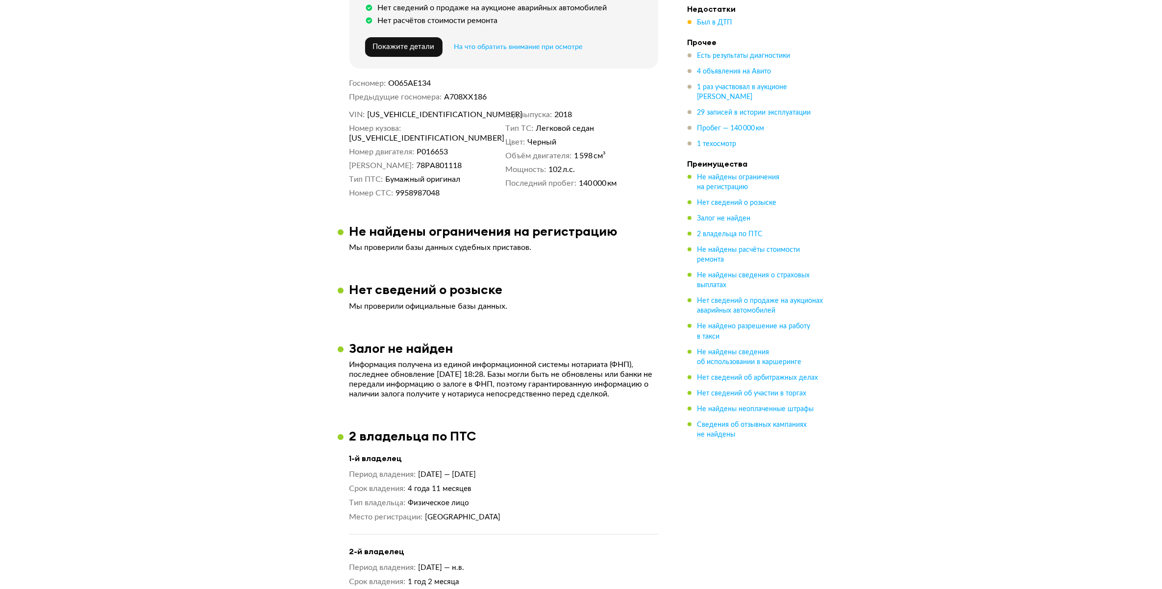
scroll to position [1041, 0]
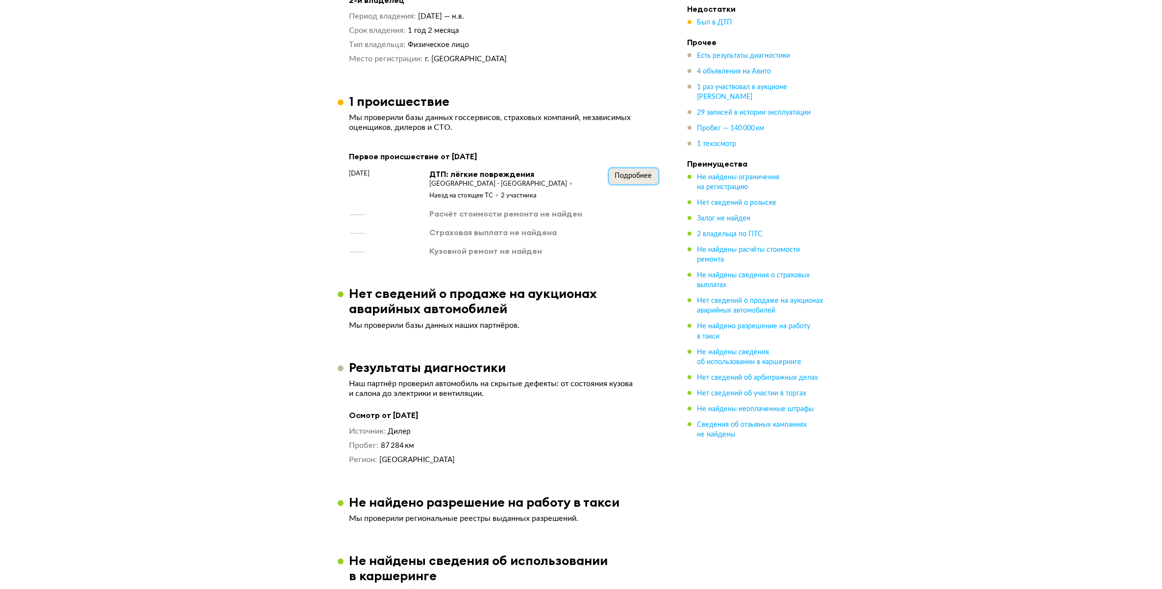
click at [635, 169] on button "Подробнее" at bounding box center [633, 177] width 49 height 16
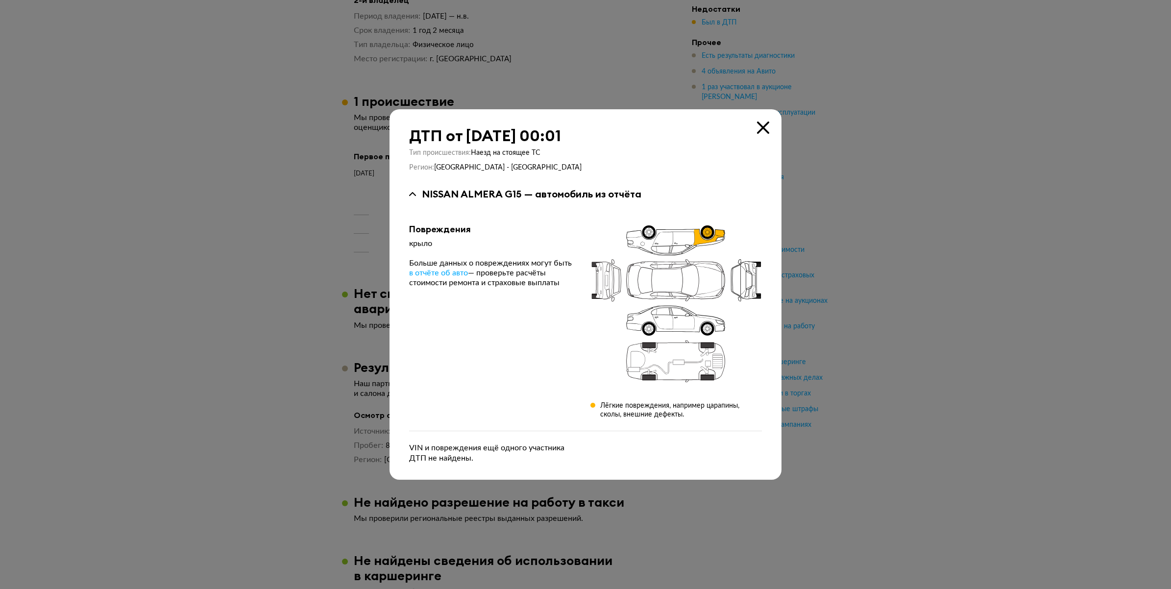
click at [769, 121] on div "ДТП от [DATE] 00:01 Тип происшествия : Наезд на стоящее ТС Регион : [GEOGRAPHIC…" at bounding box center [586, 294] width 392 height 370
click at [764, 125] on icon at bounding box center [763, 128] width 12 height 12
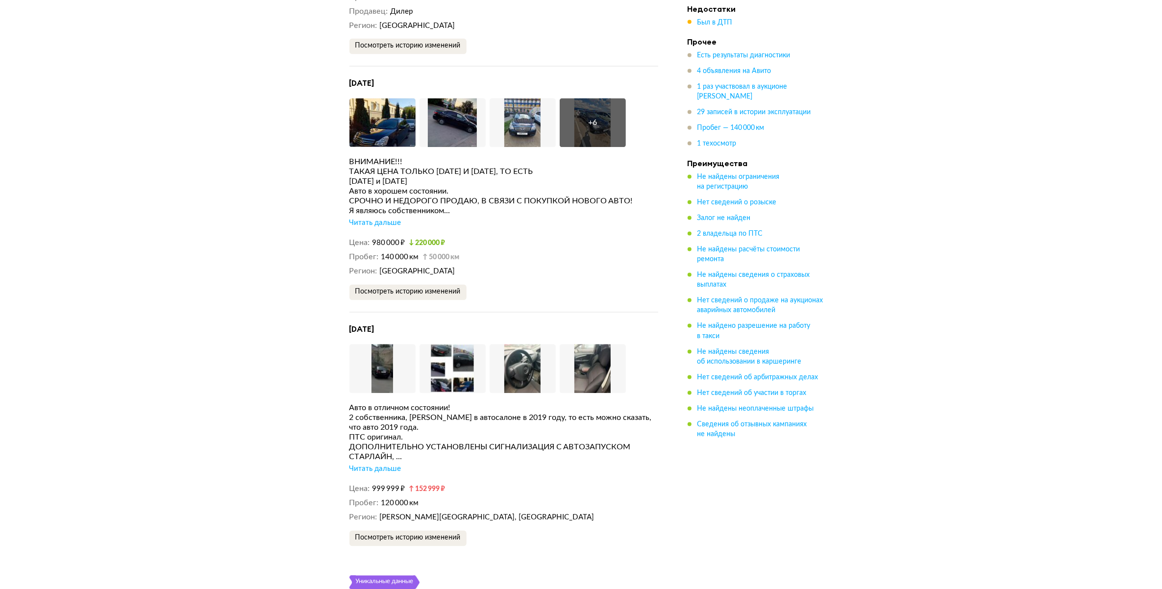
scroll to position [2083, 0]
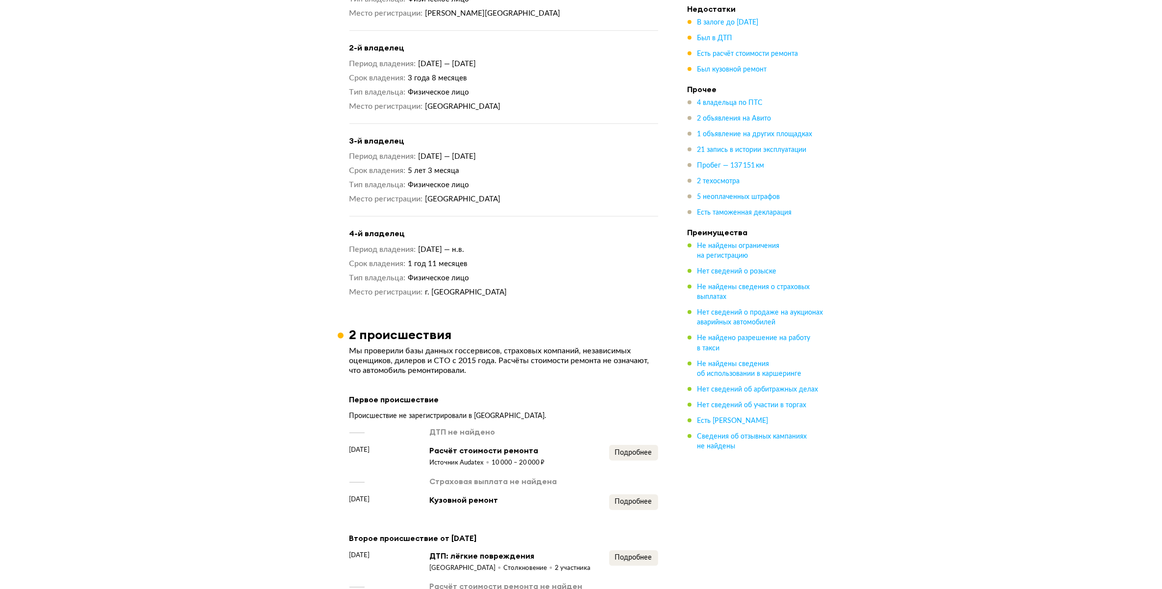
scroll to position [1225, 0]
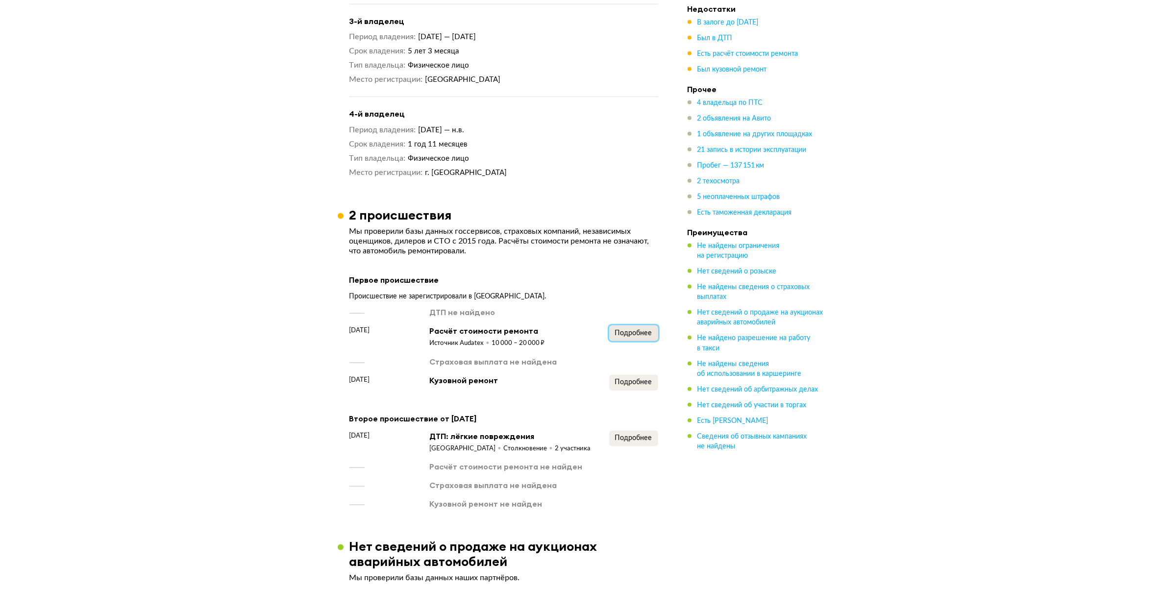
click at [645, 330] on span "Подробнее" at bounding box center [633, 333] width 37 height 7
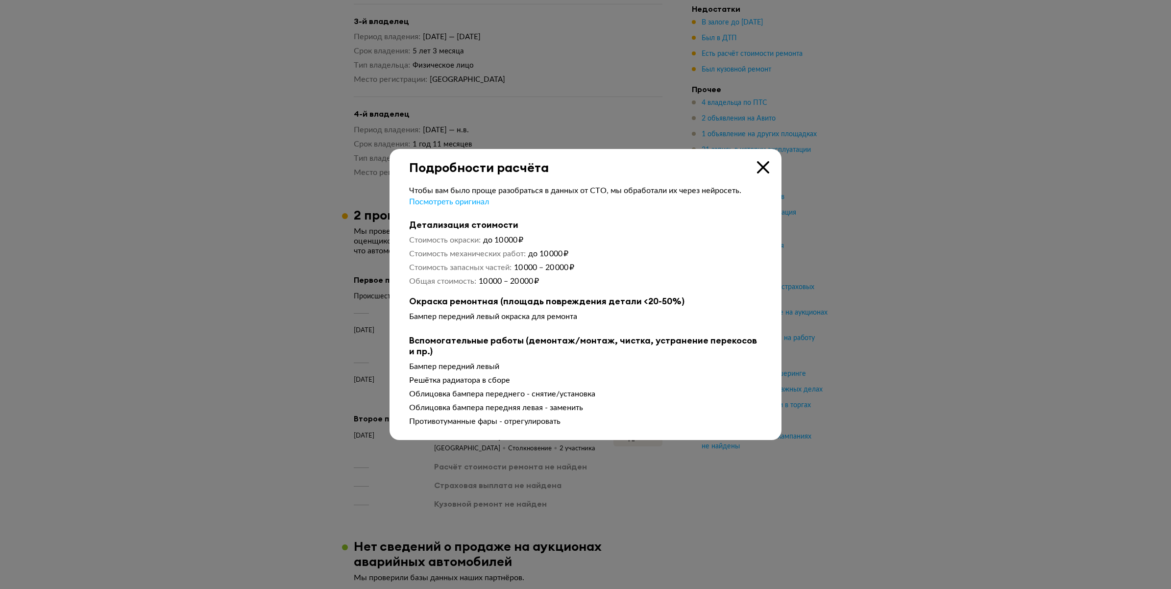
click at [763, 165] on icon at bounding box center [763, 167] width 12 height 12
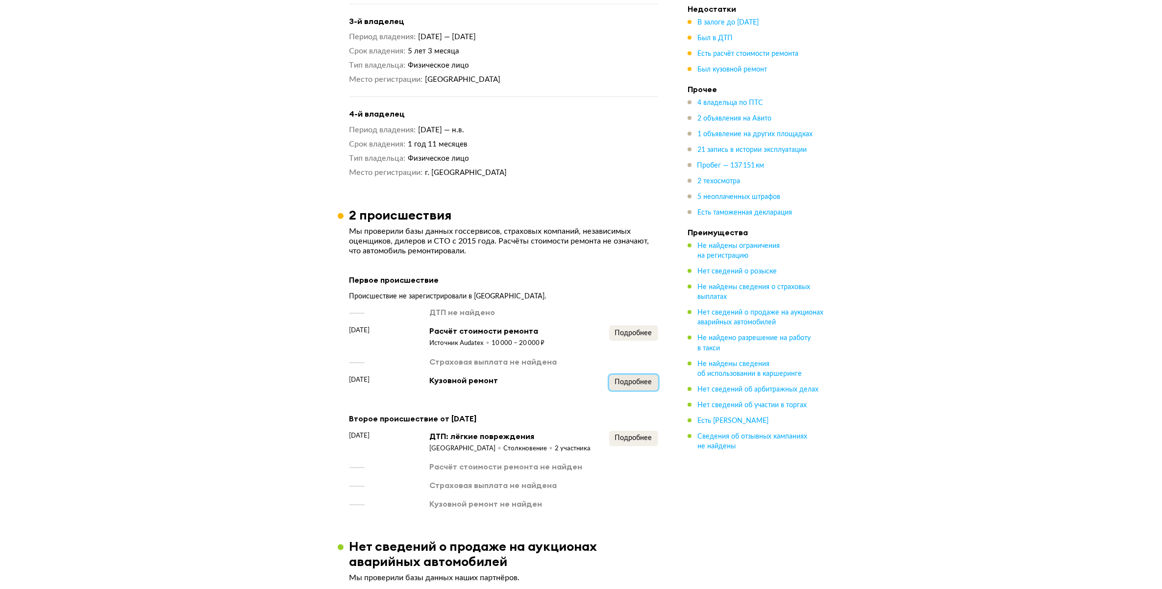
click at [632, 379] on span "Подробнее" at bounding box center [633, 382] width 37 height 7
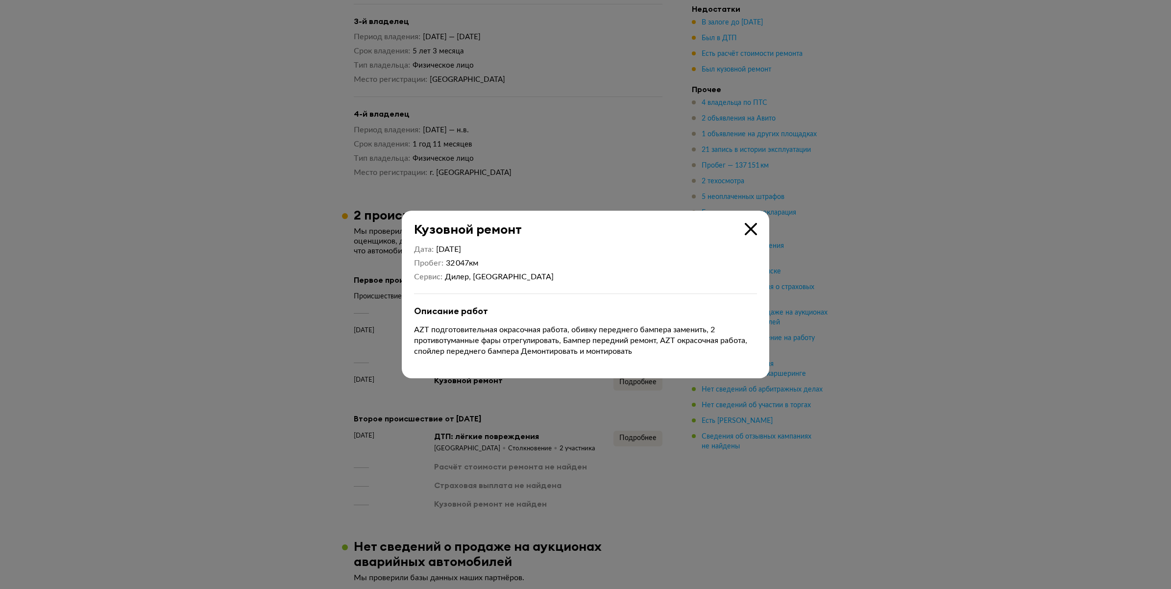
click at [747, 242] on div "Дата 30 мая 2014 Пробег 32 047 км Сервис Дилер, Москва Описание работ AZT подго…" at bounding box center [586, 308] width 368 height 142
click at [749, 237] on div "Дата 30 мая 2014 Пробег 32 047 км Сервис Дилер, Москва Описание работ AZT подго…" at bounding box center [586, 308] width 368 height 142
click at [751, 226] on icon at bounding box center [751, 229] width 12 height 12
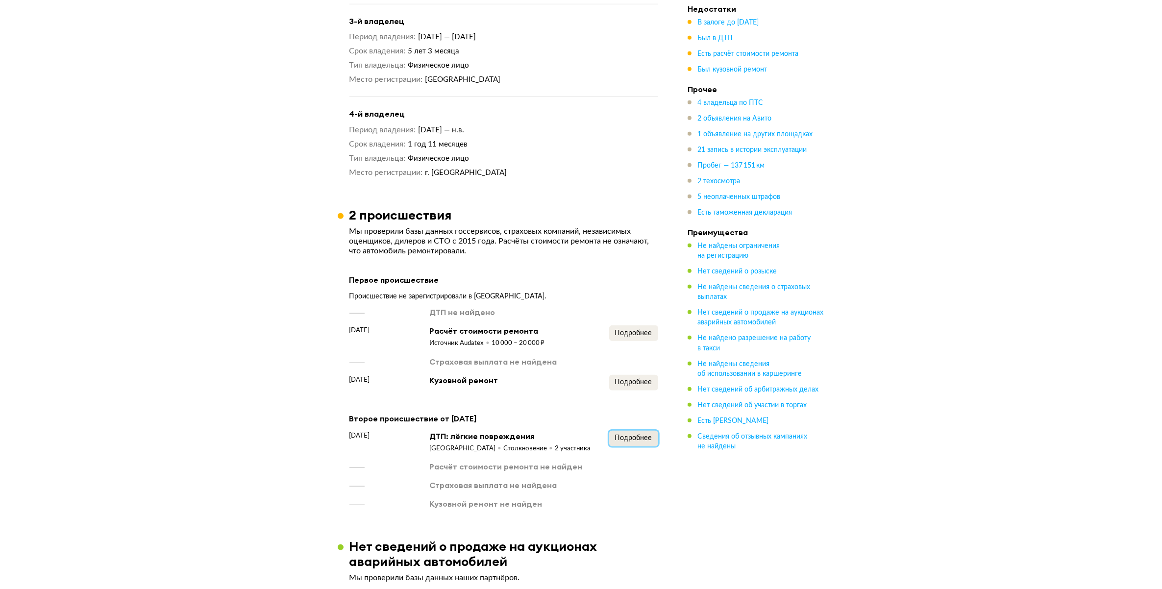
click at [640, 435] on span "Подробнее" at bounding box center [633, 438] width 37 height 7
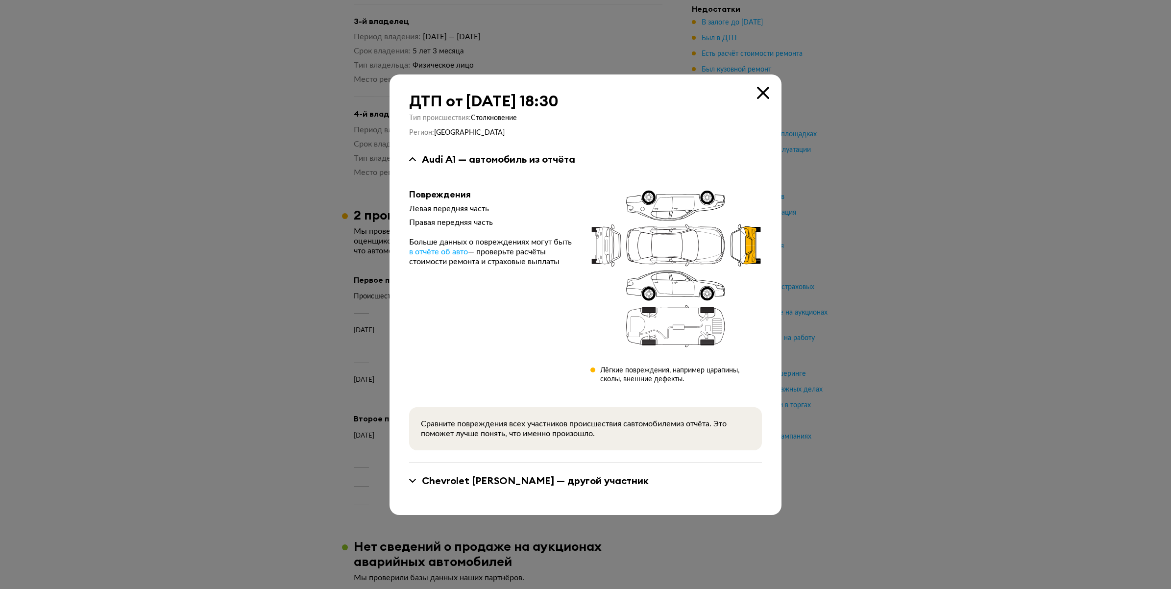
click at [762, 86] on div "ДТП от 15 мая 2025 года в 18:30 Тип происшествия : Столкновение Регион : Москва…" at bounding box center [586, 294] width 392 height 441
click at [762, 93] on icon at bounding box center [763, 93] width 12 height 12
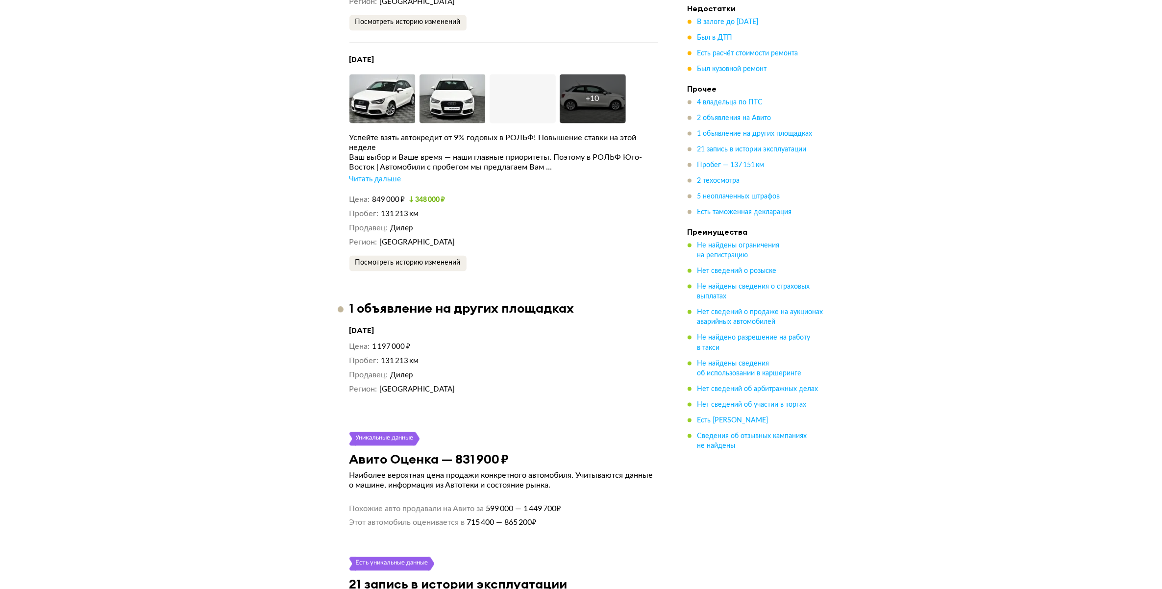
scroll to position [2328, 0]
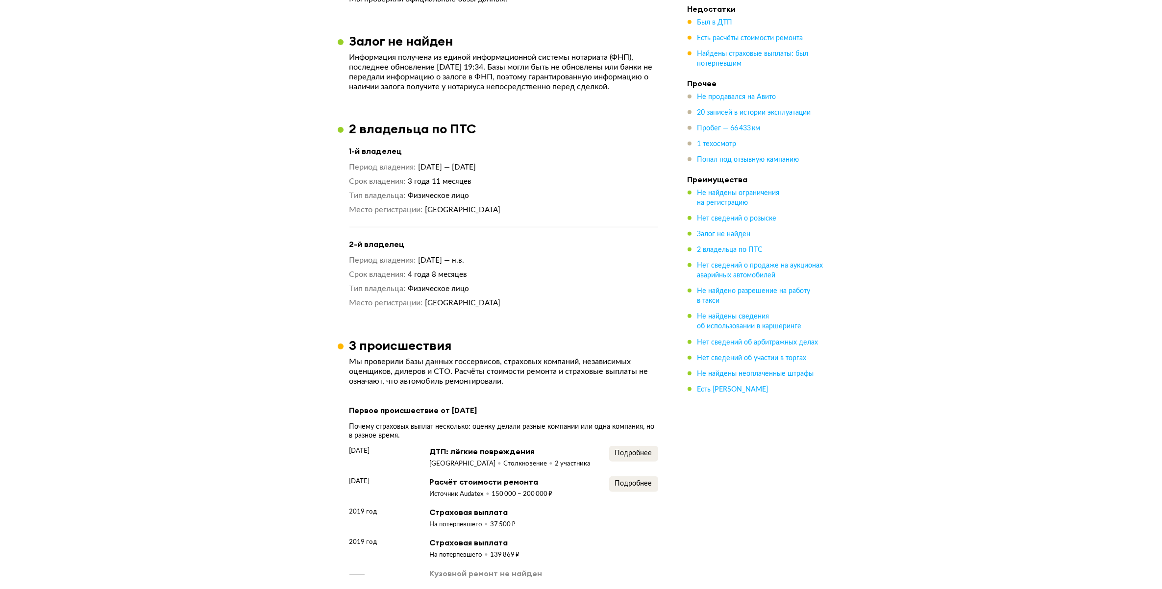
scroll to position [919, 0]
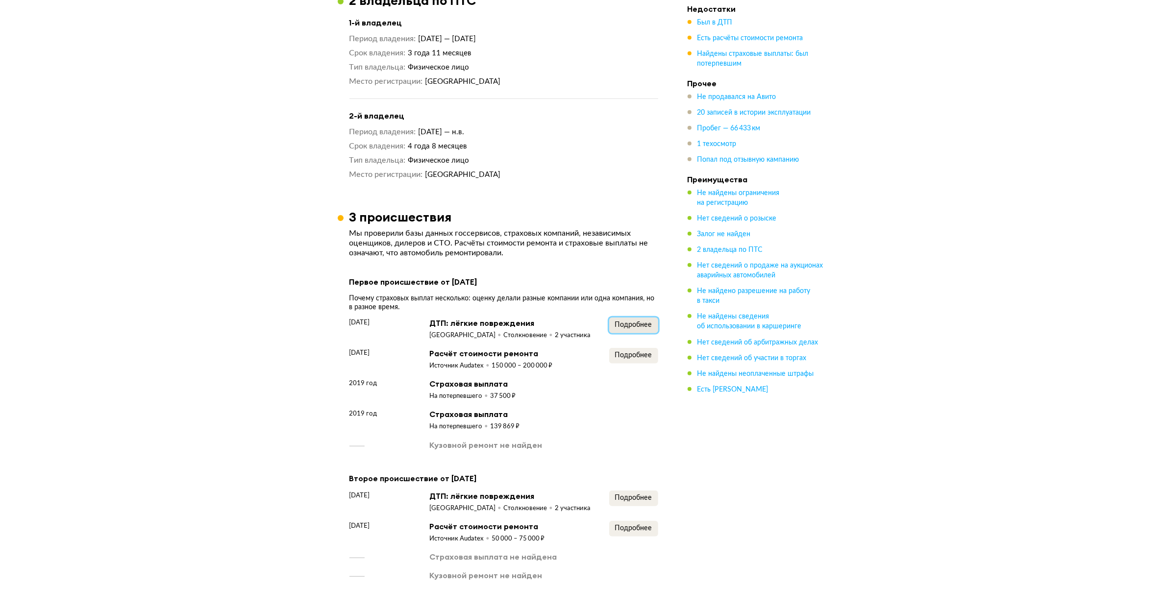
click at [645, 326] on button "Подробнее" at bounding box center [633, 326] width 49 height 16
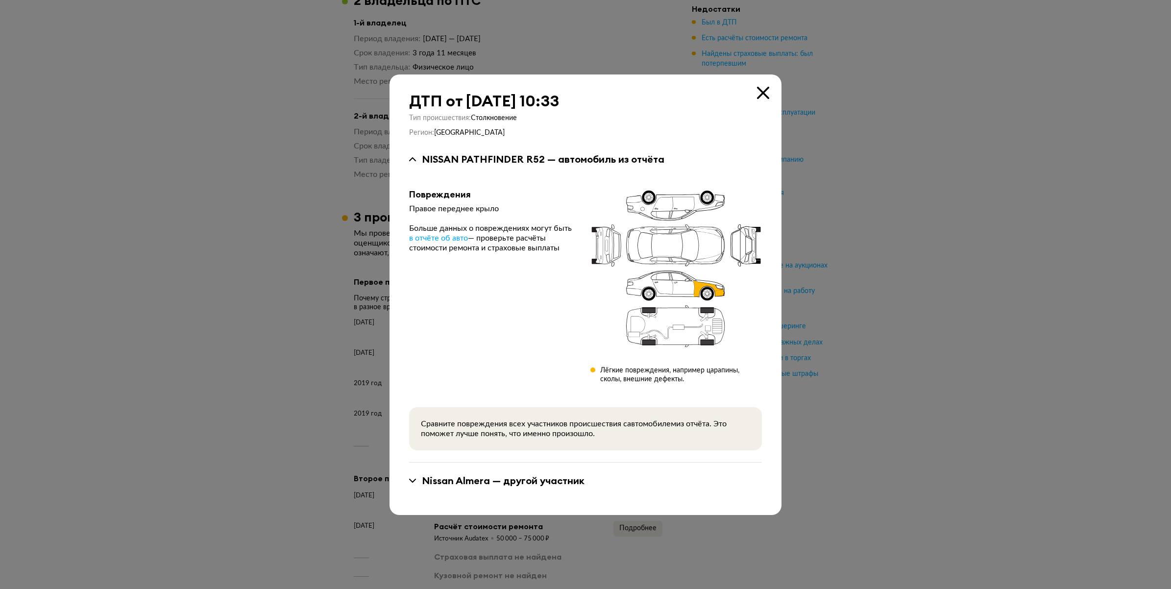
click at [760, 94] on icon at bounding box center [763, 93] width 12 height 12
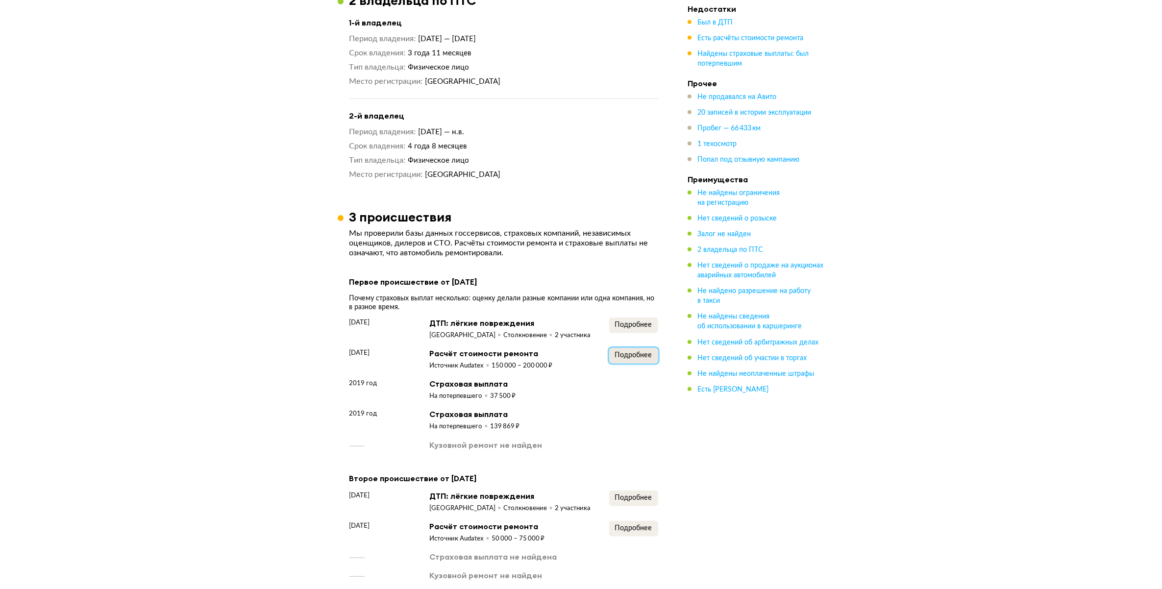
click at [642, 352] on span "Подробнее" at bounding box center [633, 355] width 37 height 7
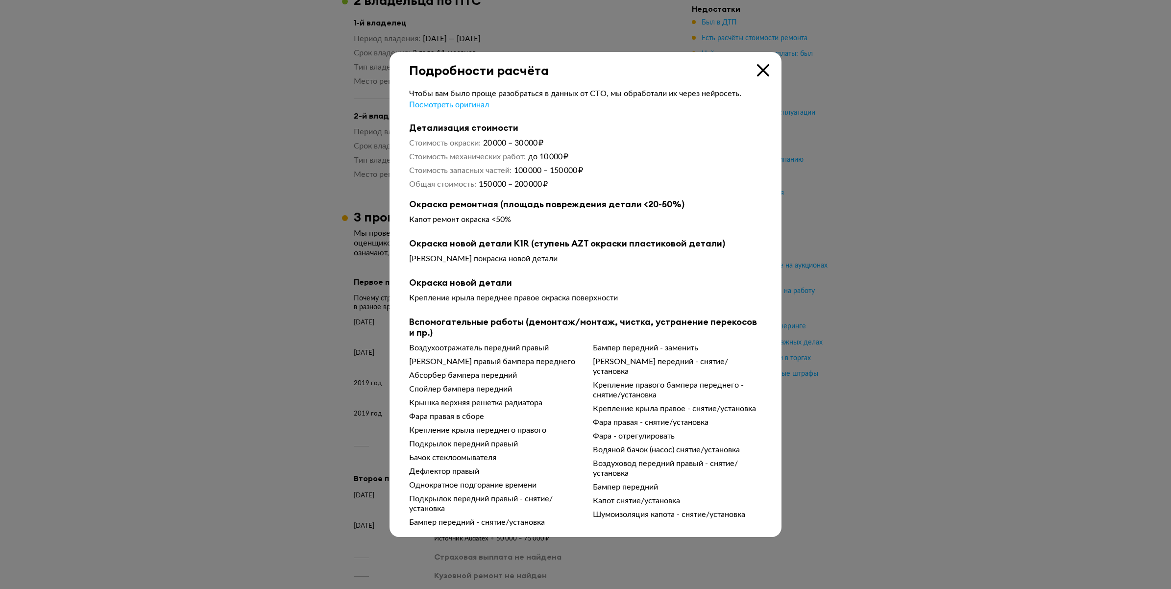
click at [772, 72] on div "Подробности расчёта" at bounding box center [586, 65] width 392 height 26
click at [767, 69] on icon at bounding box center [763, 70] width 12 height 12
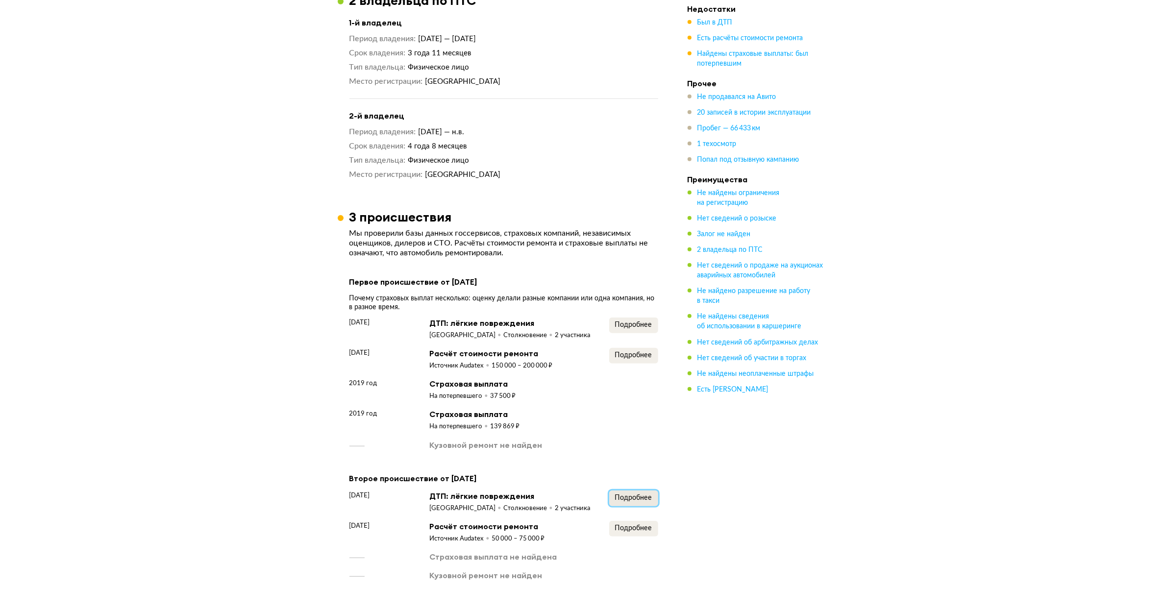
click at [625, 498] on span "Подробнее" at bounding box center [633, 497] width 37 height 7
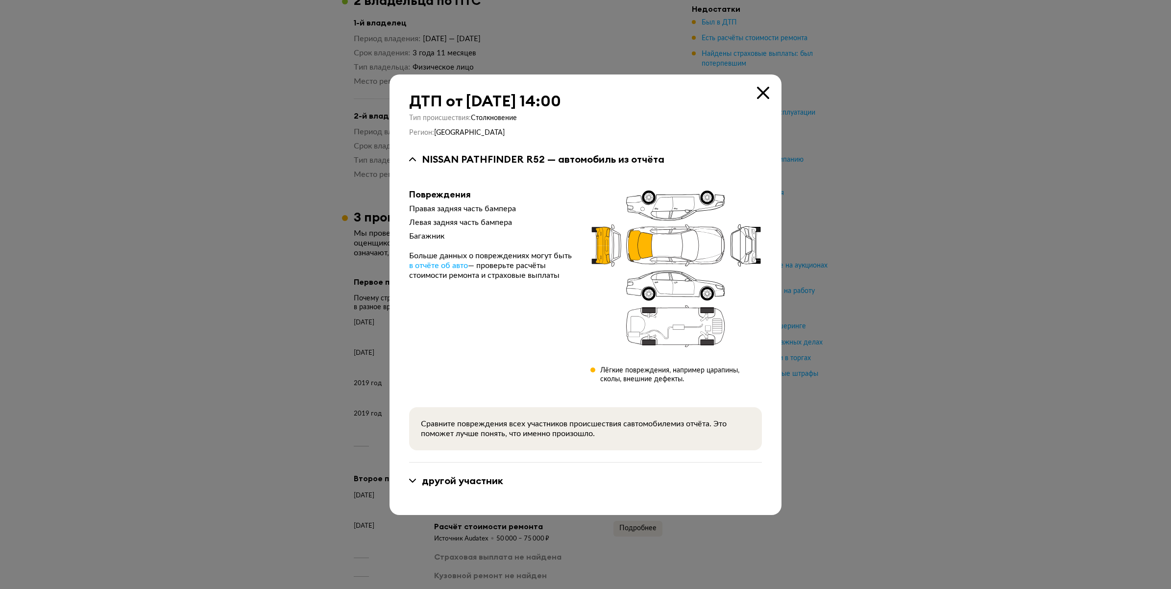
click at [760, 94] on icon at bounding box center [763, 93] width 12 height 12
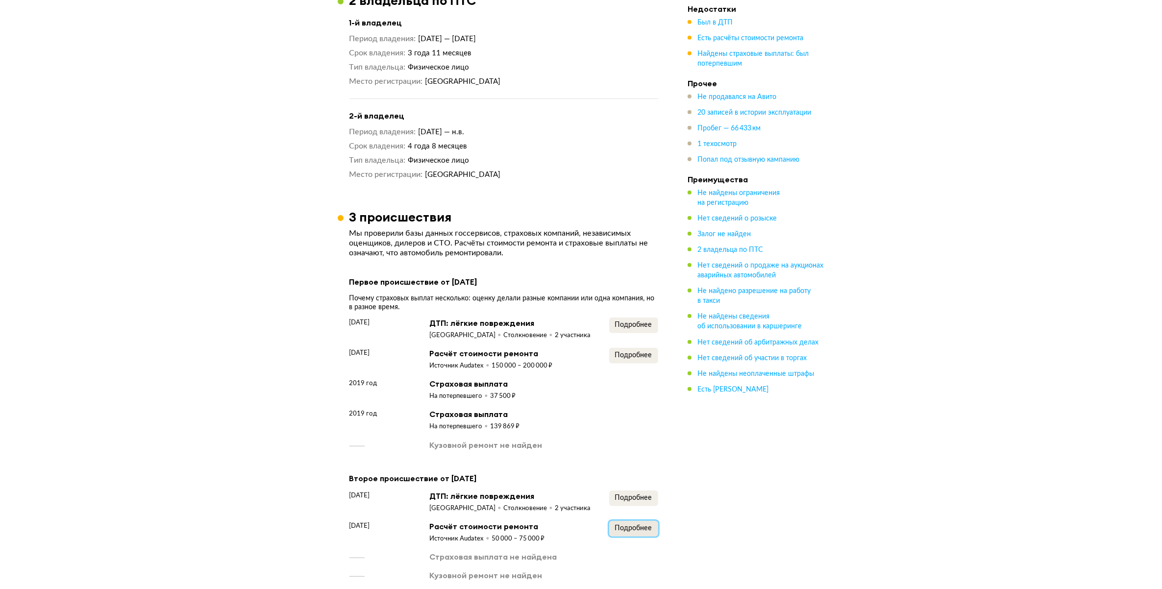
click at [635, 521] on button "Подробнее" at bounding box center [633, 529] width 49 height 16
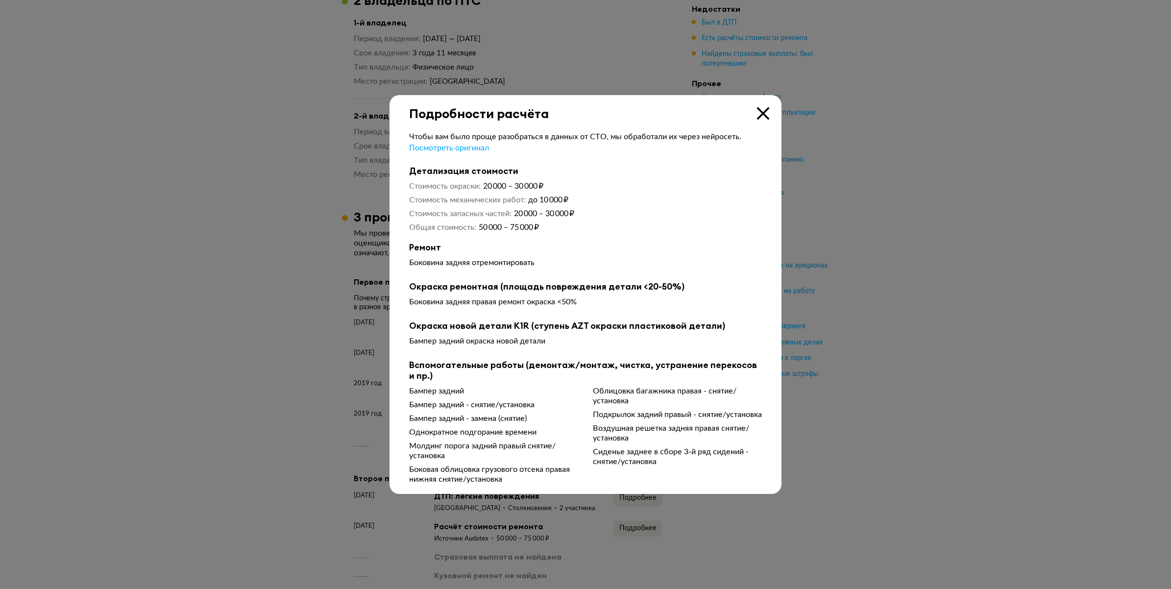
click at [767, 114] on icon at bounding box center [763, 113] width 12 height 12
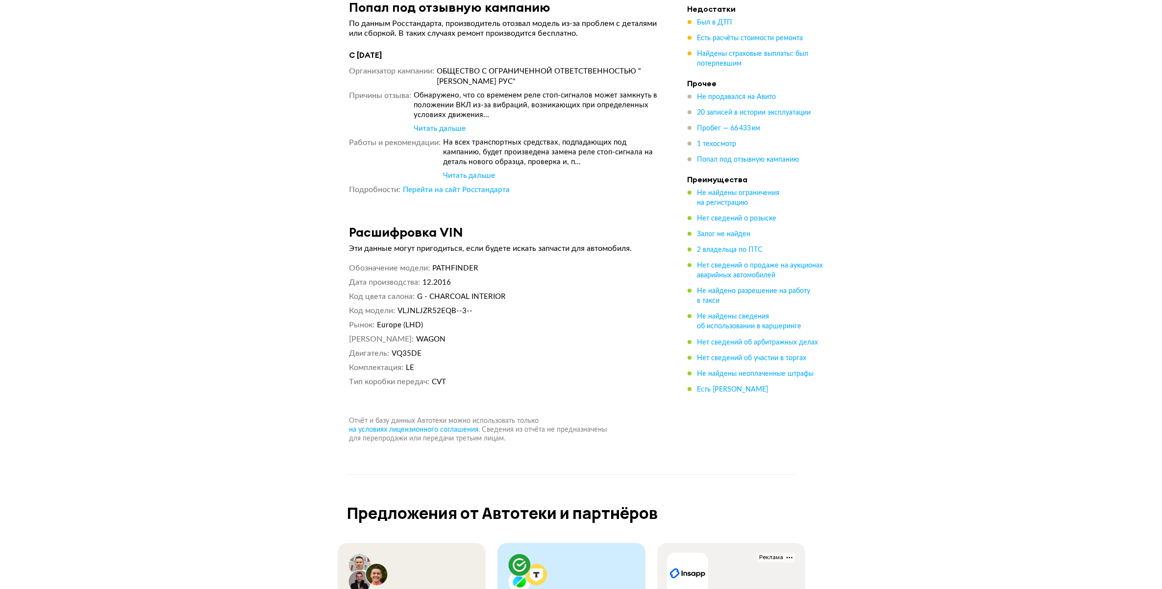
scroll to position [4326, 0]
